Goal: Task Accomplishment & Management: Manage account settings

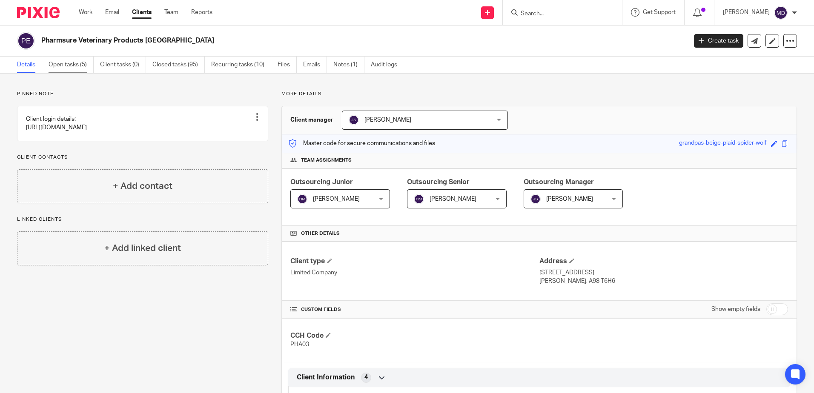
click at [75, 67] on link "Open tasks (5)" at bounding box center [71, 65] width 45 height 17
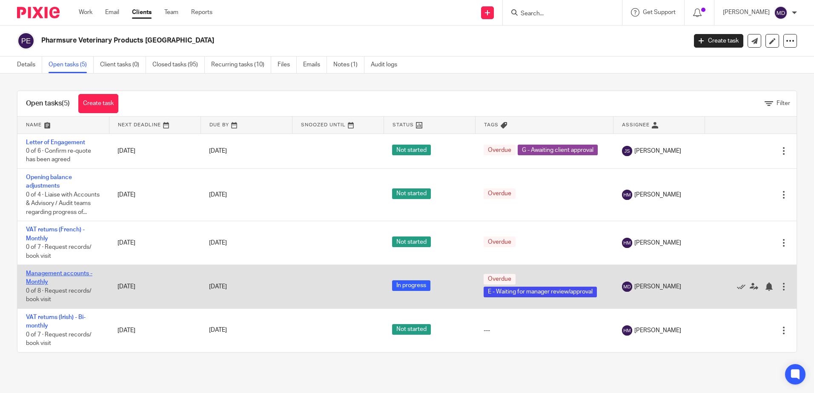
click at [37, 285] on link "Management accounts - Monthly" at bounding box center [59, 278] width 66 height 14
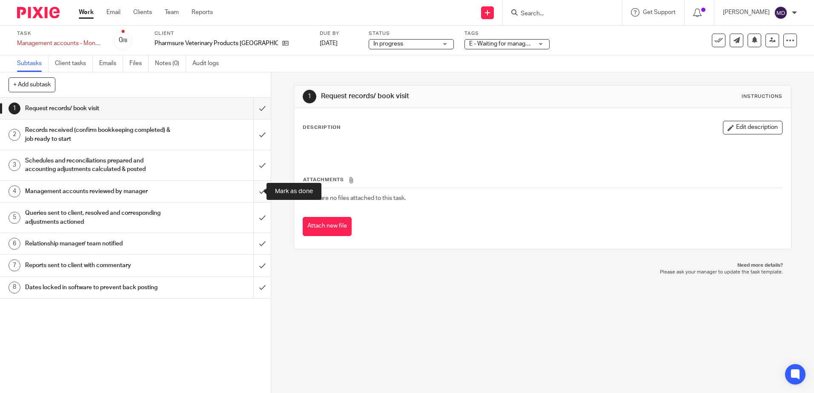
click at [253, 191] on input "submit" at bounding box center [135, 191] width 271 height 21
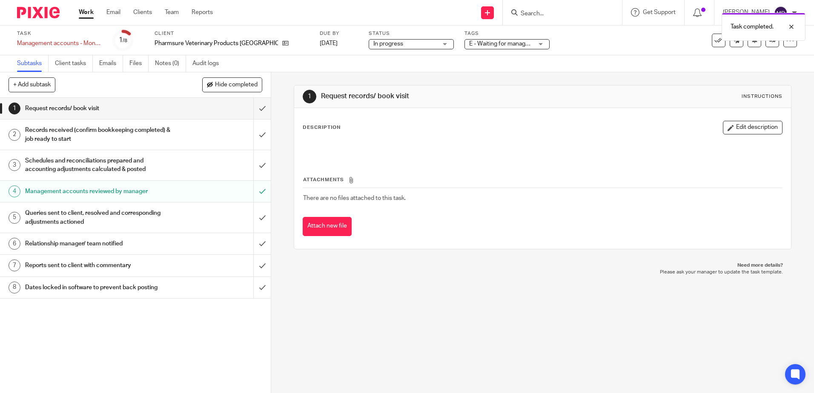
click at [480, 46] on span "E - Waiting for manager review/approval" at bounding box center [521, 44] width 105 height 6
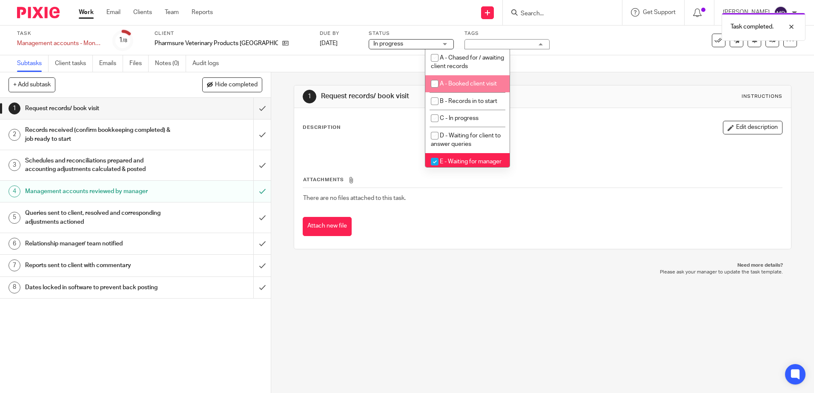
scroll to position [43, 0]
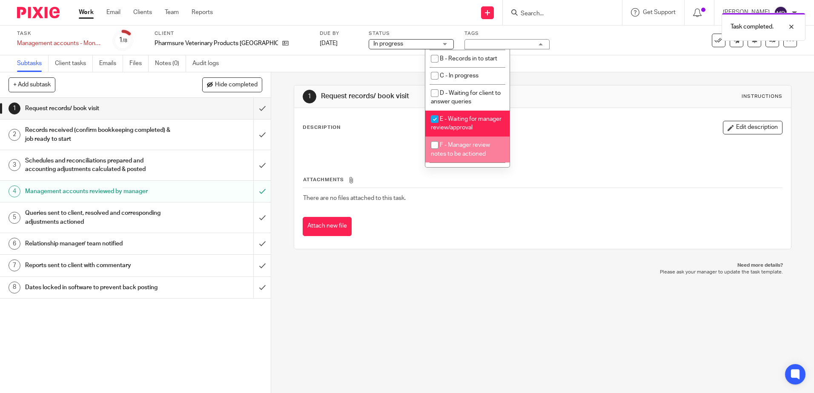
drag, startPoint x: 473, startPoint y: 155, endPoint x: 478, endPoint y: 148, distance: 9.2
click at [473, 155] on span "F - Manager review notes to be actioned" at bounding box center [460, 149] width 59 height 15
checkbox input "true"
drag, startPoint x: 478, startPoint y: 125, endPoint x: 481, endPoint y: 120, distance: 5.9
click at [477, 125] on li "E - Waiting for manager review/approval" at bounding box center [467, 124] width 84 height 26
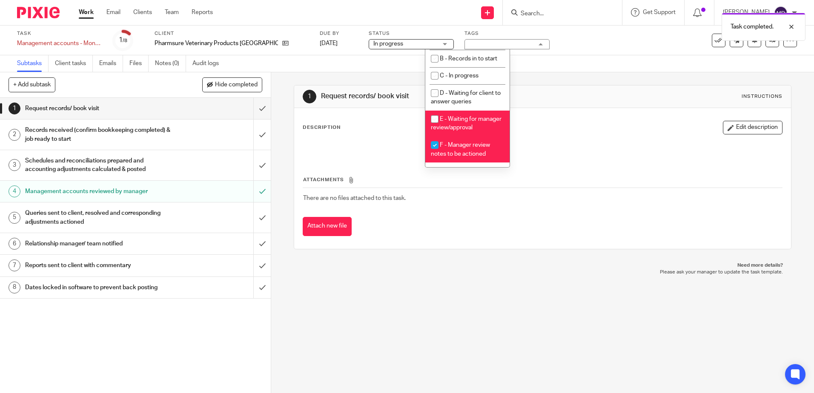
checkbox input "false"
click at [629, 56] on div "Subtasks Client tasks Emails Files Notes (0) Audit logs" at bounding box center [407, 63] width 814 height 17
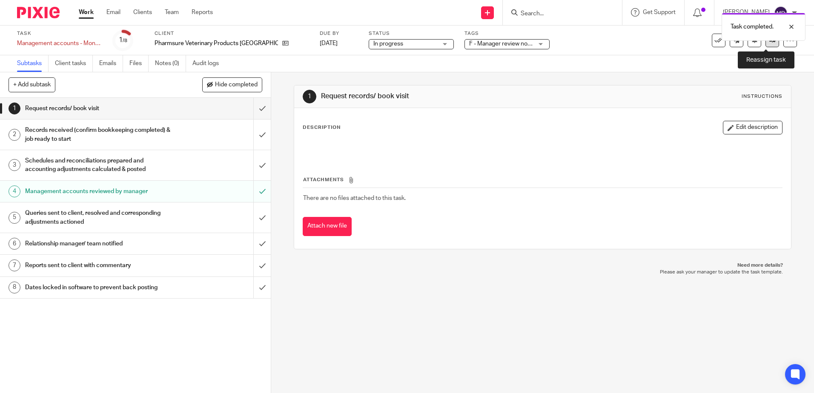
click at [765, 44] on link at bounding box center [772, 41] width 14 height 14
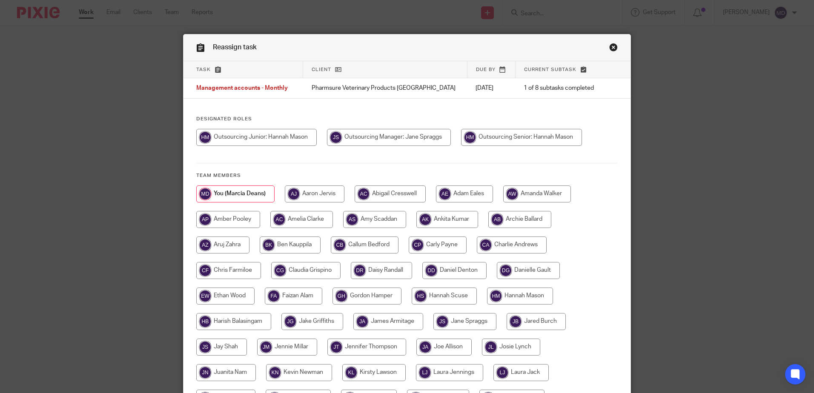
drag, startPoint x: 260, startPoint y: 135, endPoint x: 322, endPoint y: 134, distance: 61.7
click at [259, 135] on input "radio" at bounding box center [256, 137] width 120 height 17
radio input "true"
click at [537, 140] on input "radio" at bounding box center [523, 137] width 121 height 17
radio input "true"
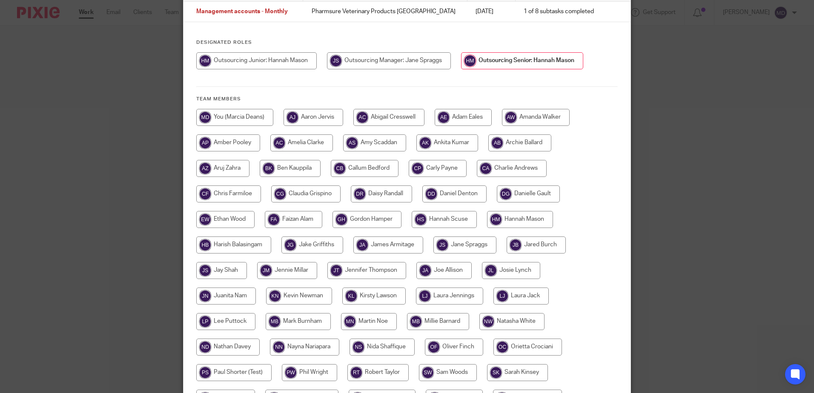
scroll to position [195, 0]
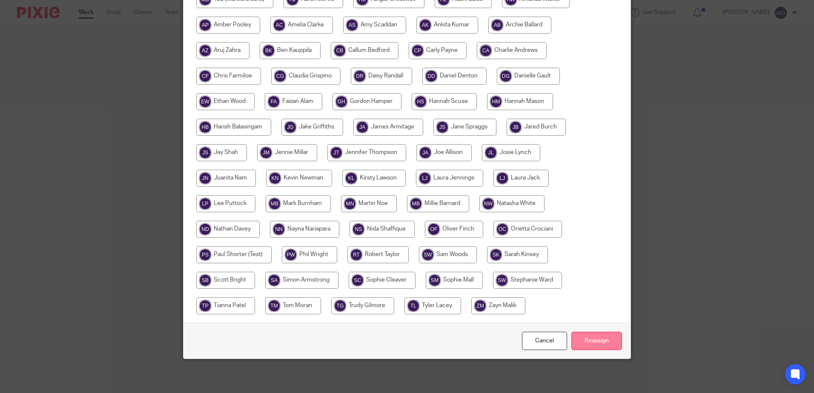
click at [588, 338] on input "Reassign" at bounding box center [596, 341] width 51 height 18
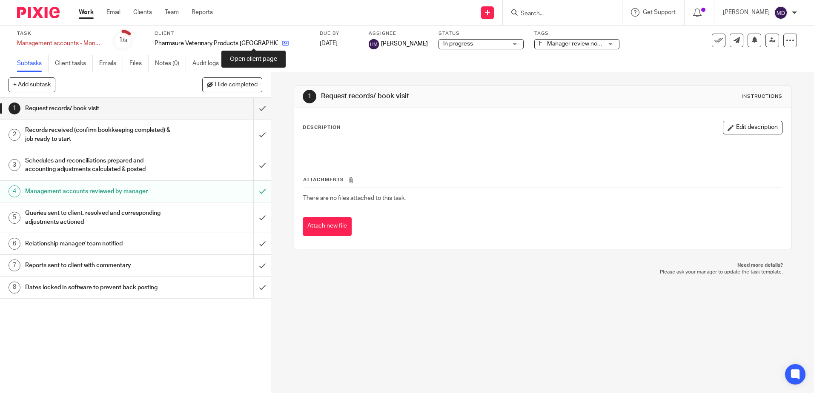
click at [282, 46] on icon at bounding box center [285, 43] width 6 height 6
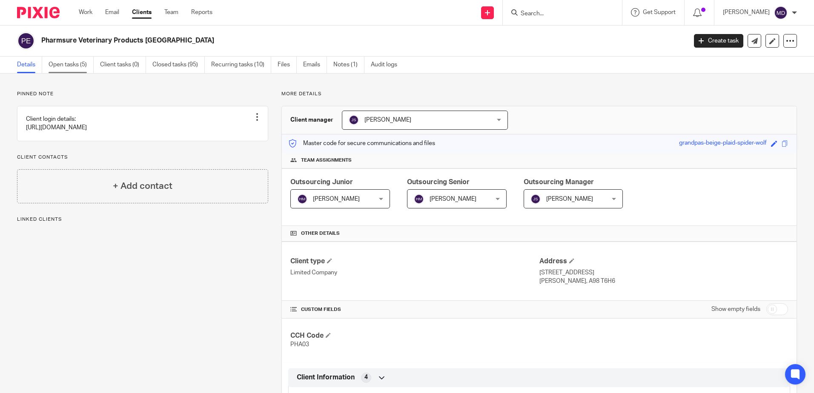
click at [62, 62] on link "Open tasks (5)" at bounding box center [71, 65] width 45 height 17
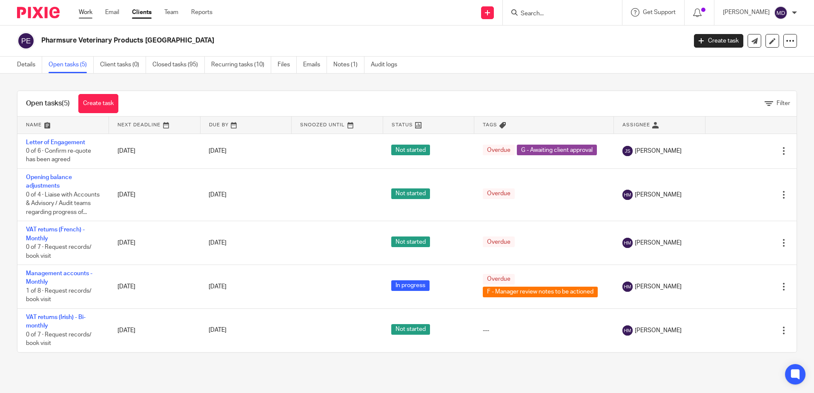
click at [89, 14] on link "Work" at bounding box center [86, 12] width 14 height 9
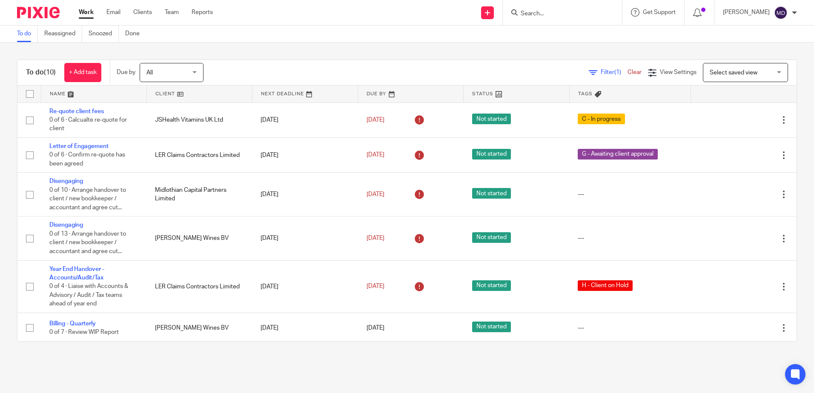
click at [164, 94] on link at bounding box center [199, 94] width 105 height 17
